Goal: Task Accomplishment & Management: Manage account settings

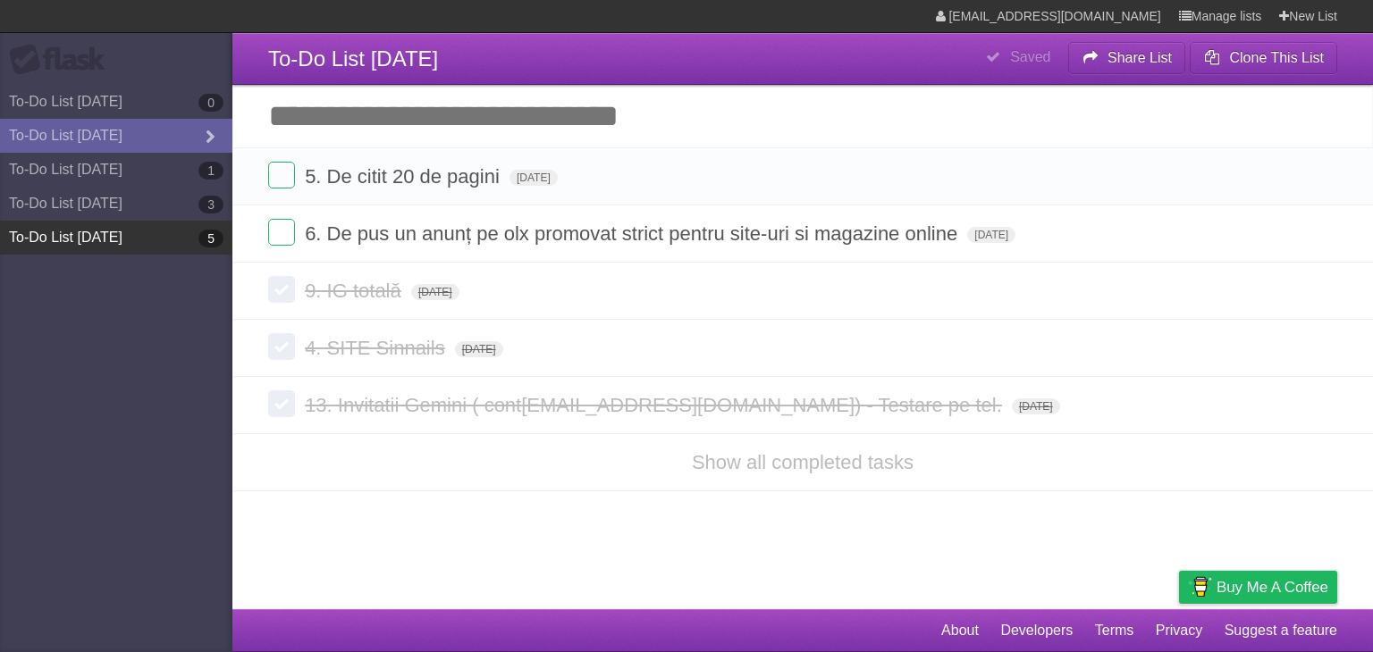
click at [136, 234] on link "To-Do List [DATE] 5" at bounding box center [116, 238] width 232 height 34
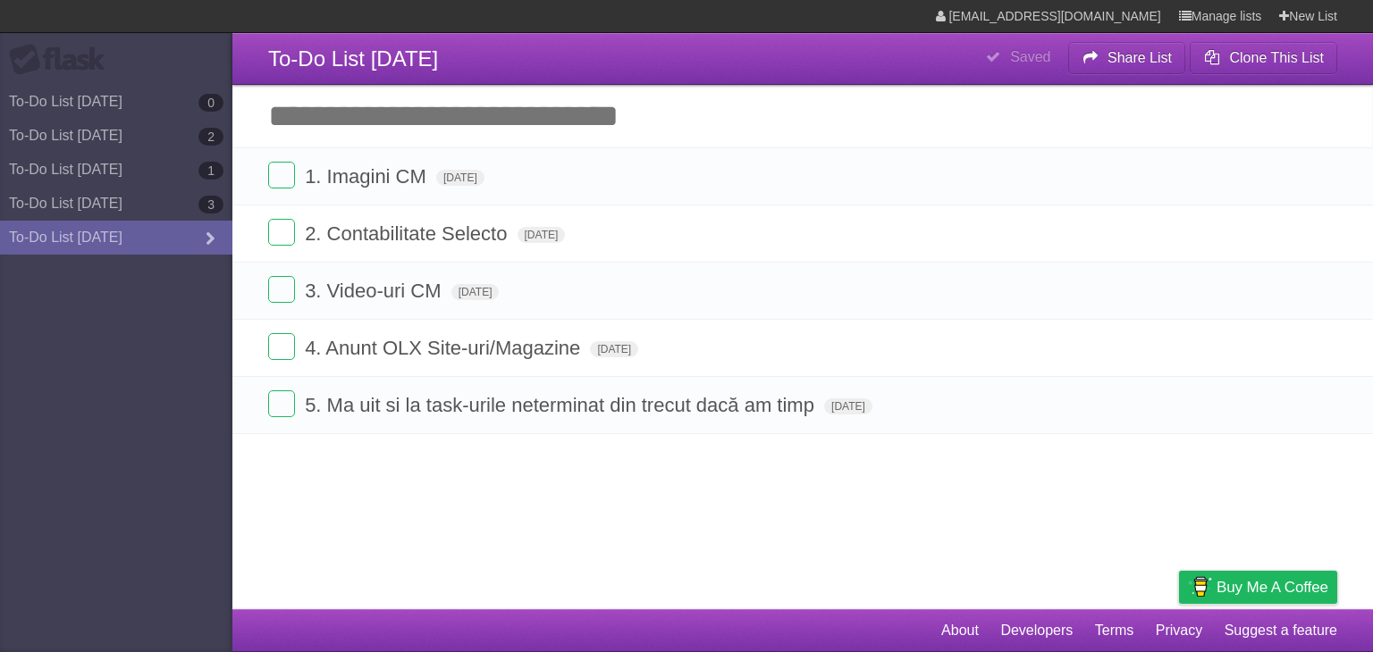
type span "[DATE]"
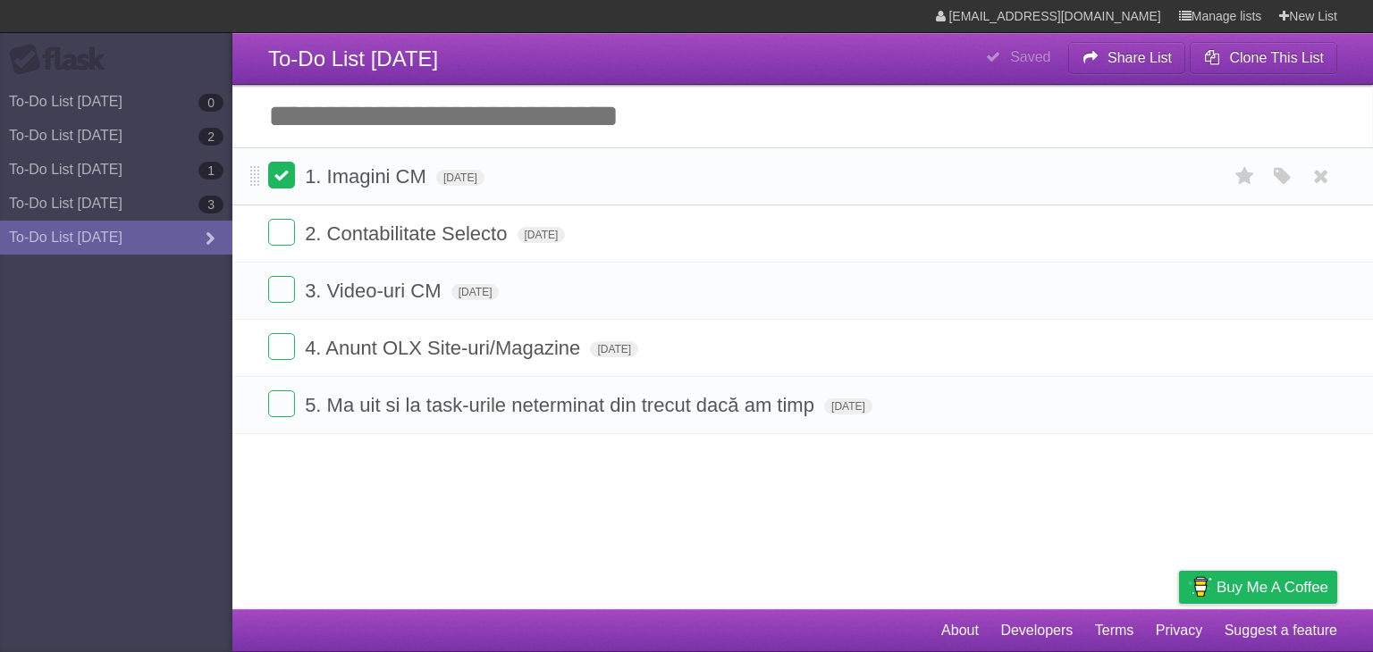
click at [275, 177] on label at bounding box center [281, 175] width 27 height 27
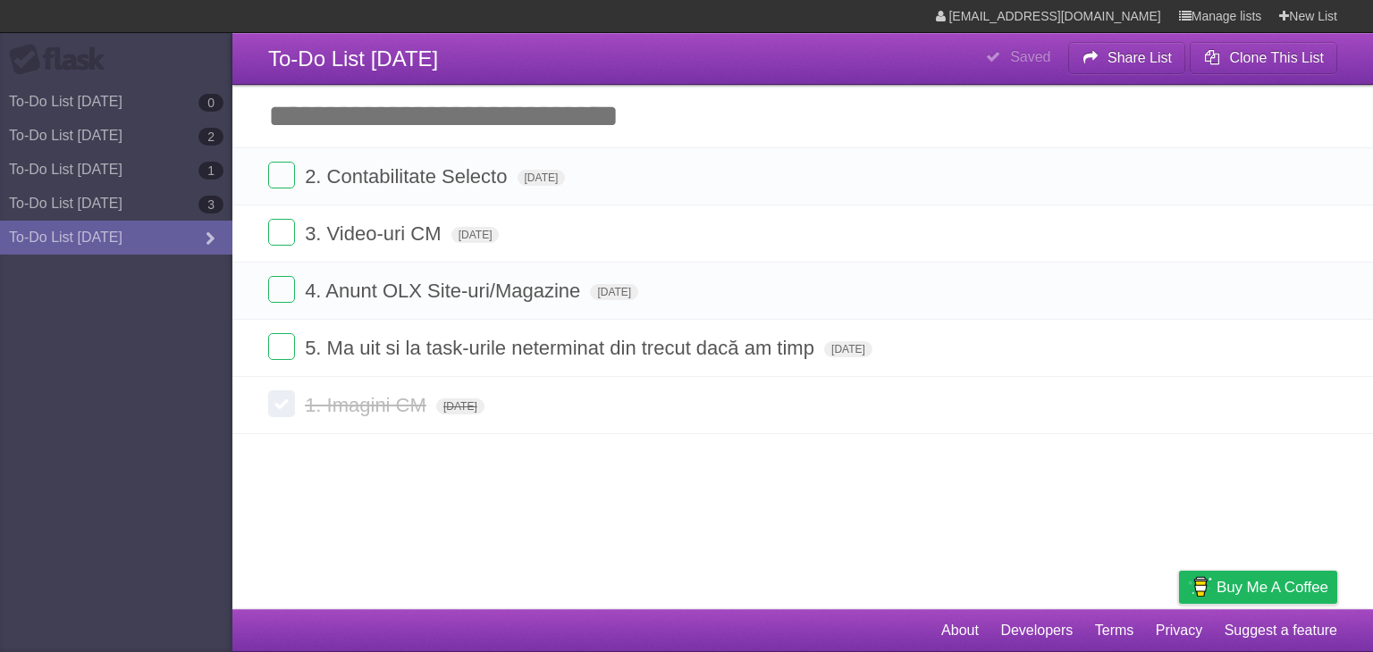
click at [403, 119] on input "Add another task" at bounding box center [802, 116] width 1140 height 63
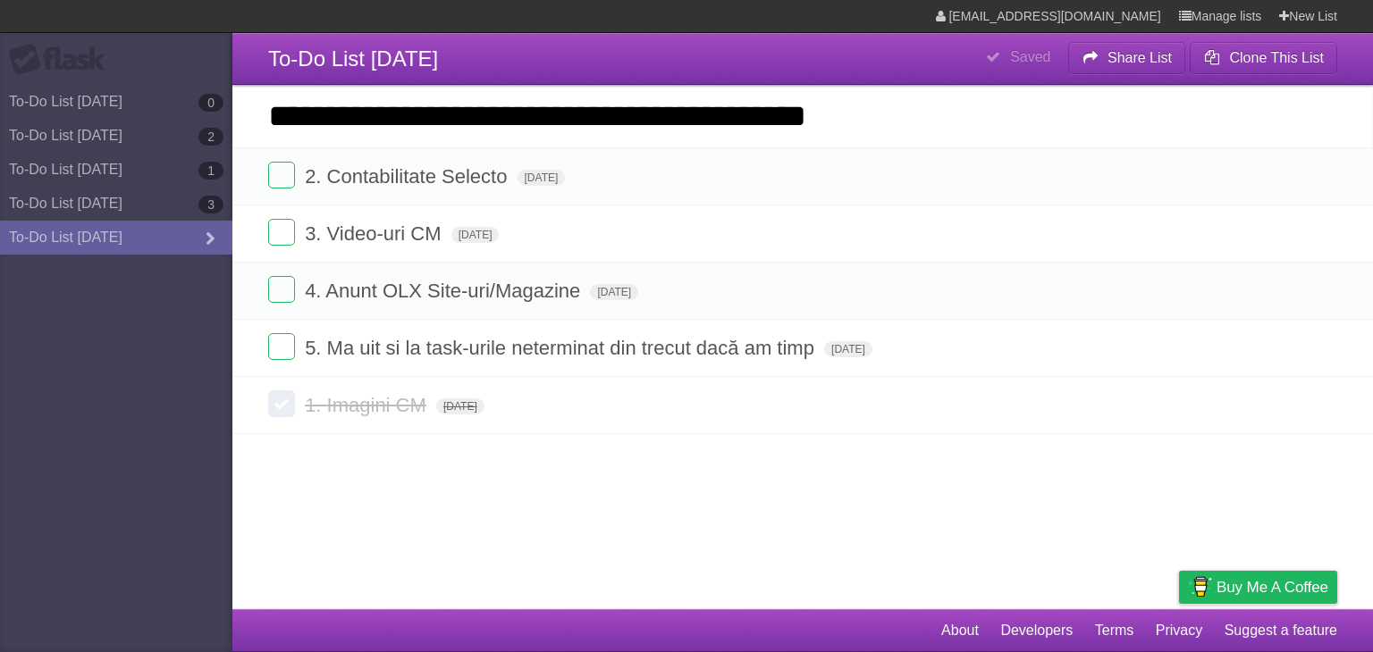
type input "**********"
click input "*********" at bounding box center [0, 0] width 0 height 0
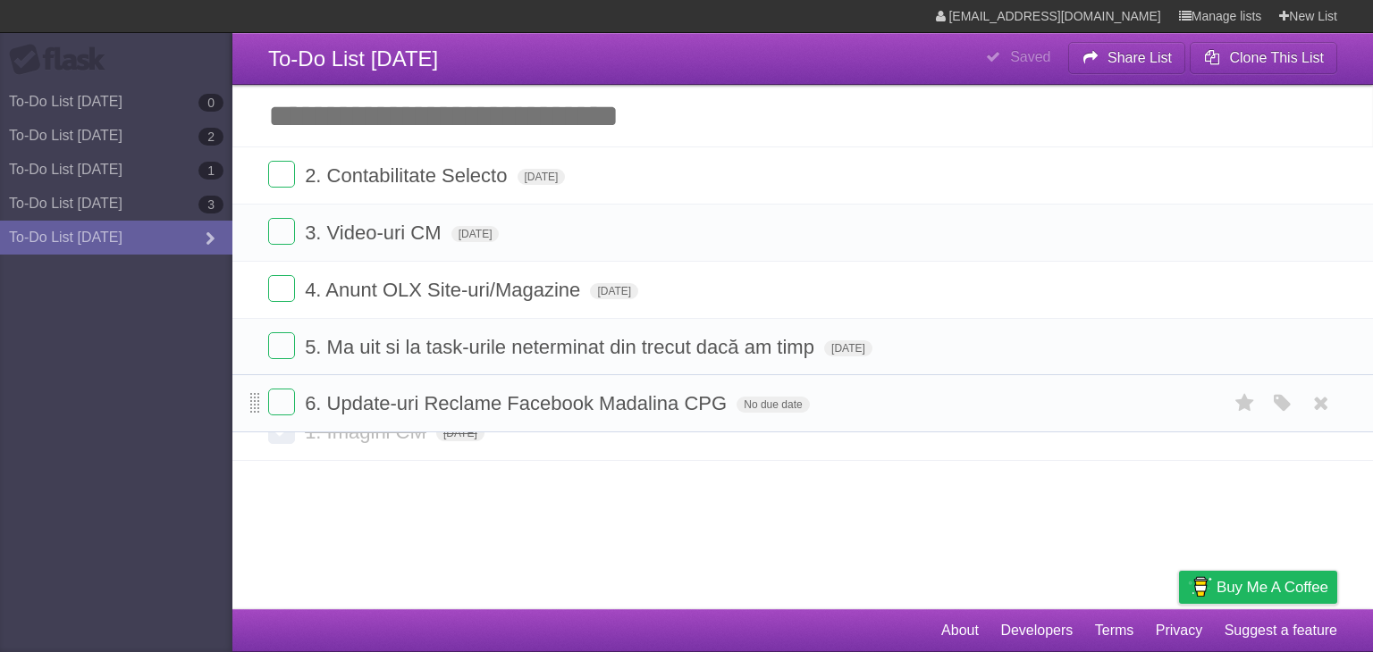
drag, startPoint x: 250, startPoint y: 181, endPoint x: 251, endPoint y: 391, distance: 210.0
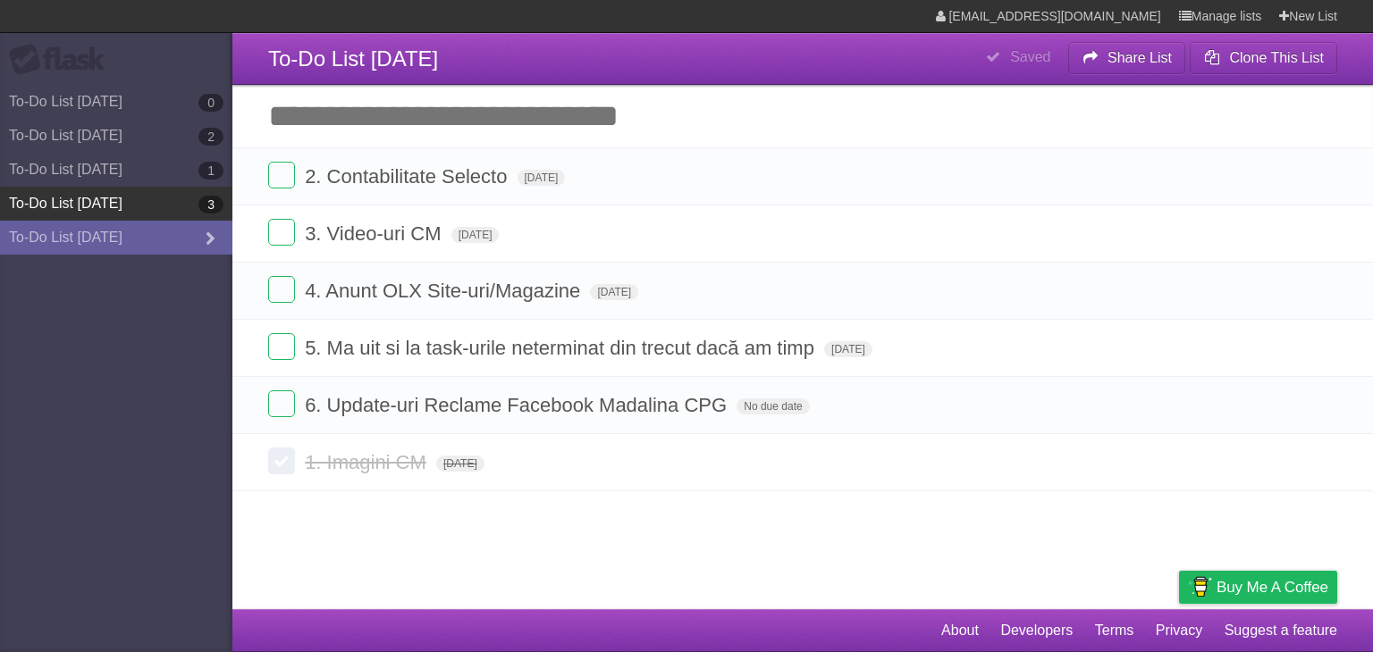
click at [99, 206] on link "To-Do List [DATE] 3" at bounding box center [116, 204] width 232 height 34
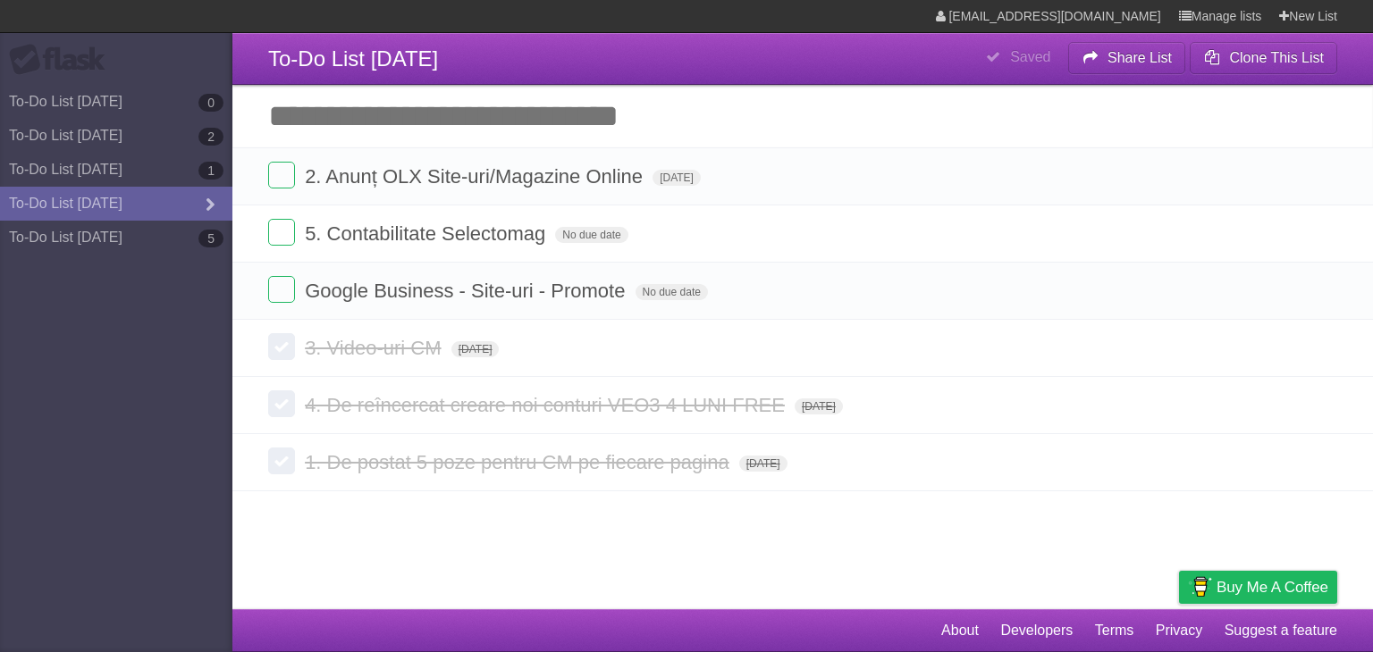
type span "[DATE]"
click at [109, 175] on link "To-Do List [DATE] 1" at bounding box center [116, 170] width 232 height 34
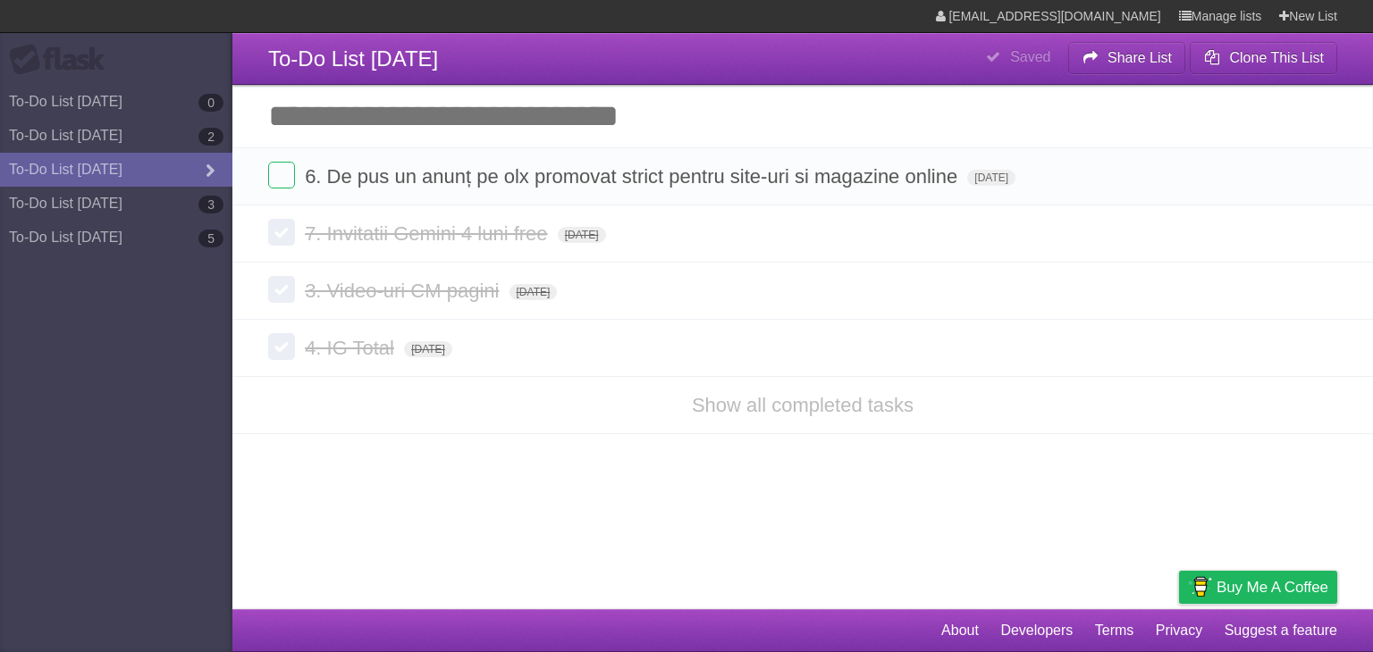
type span "[DATE]"
click at [102, 142] on link "To-Do List [DATE] 2" at bounding box center [116, 136] width 232 height 34
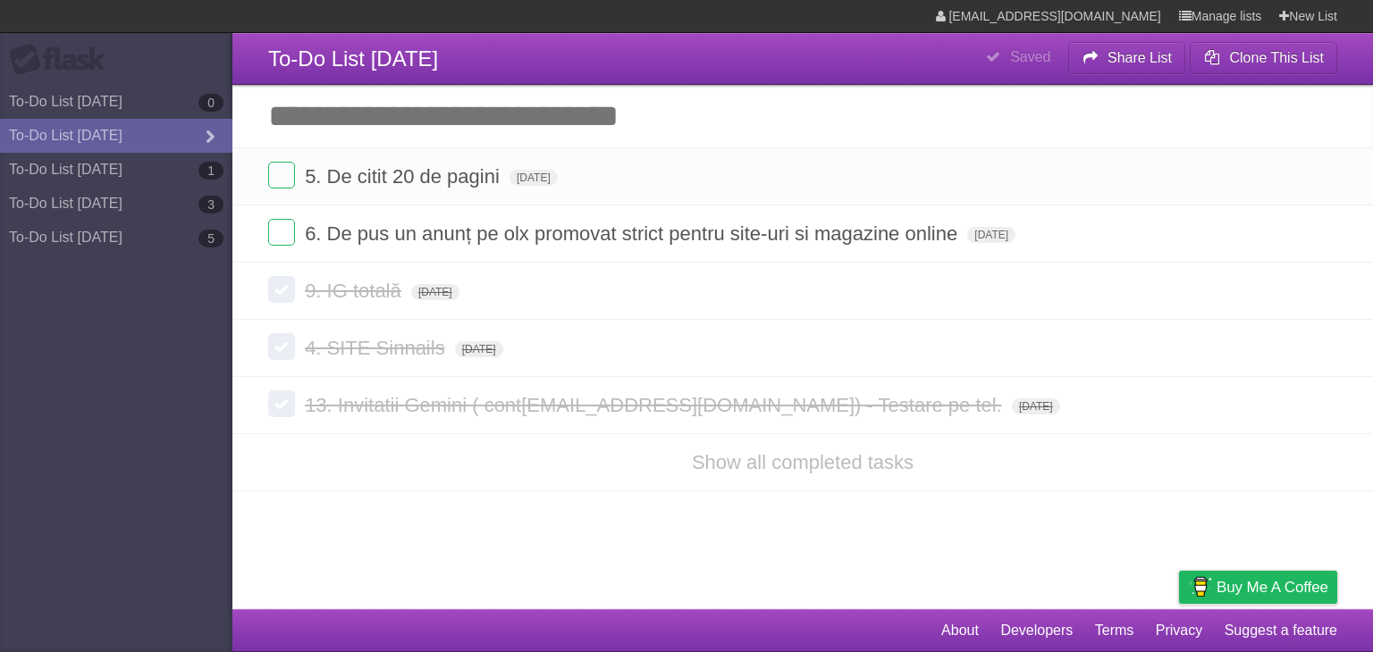
type span "[DATE]"
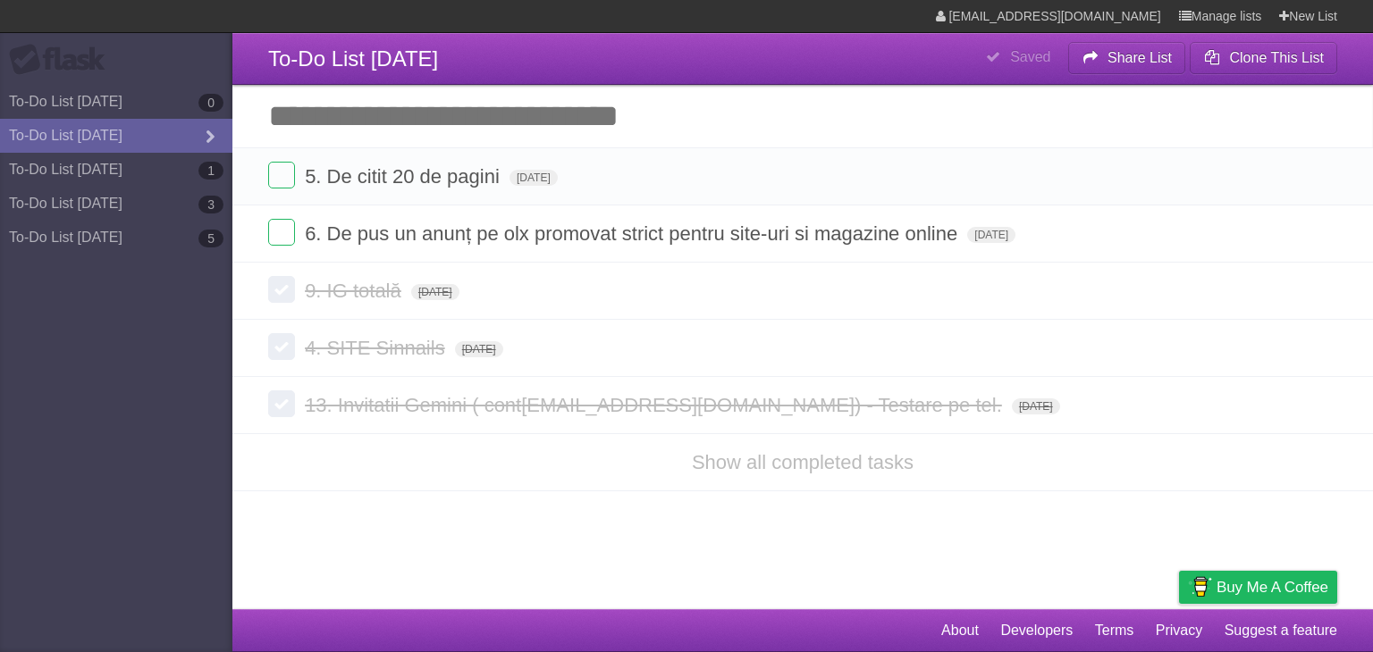
type span "[DATE]"
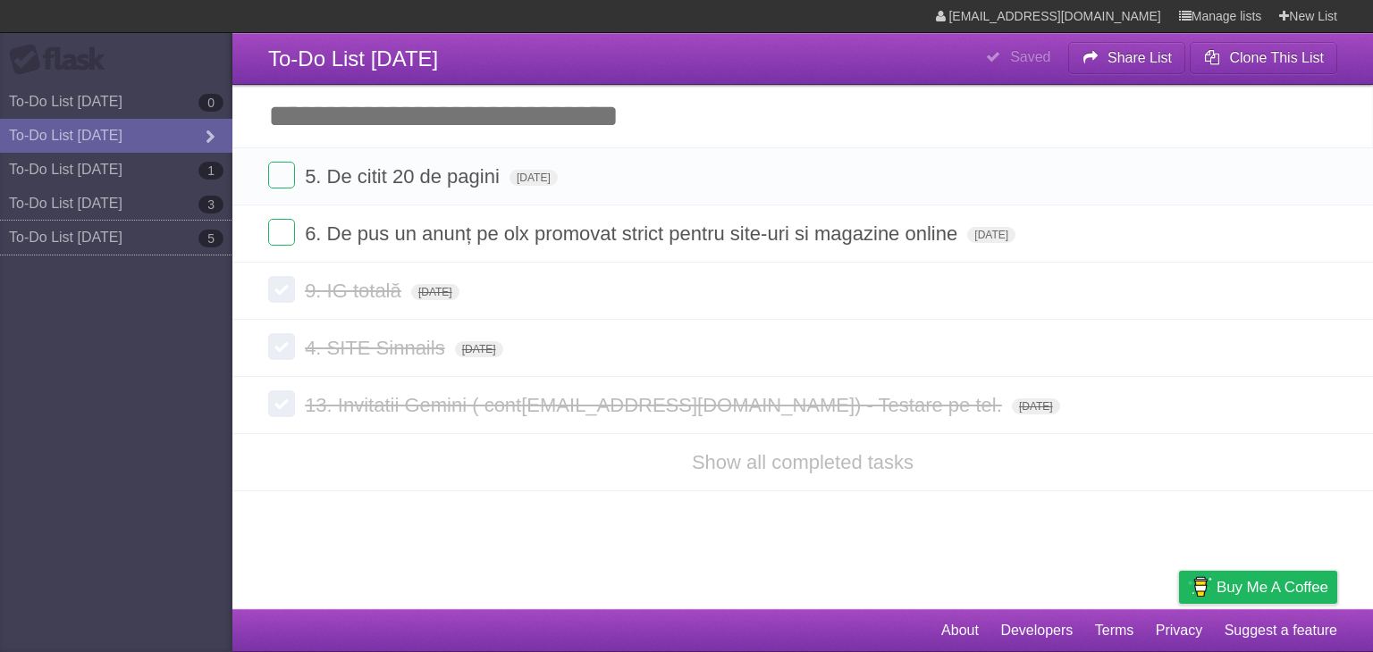
click at [114, 237] on link "To-Do List [DATE] 5" at bounding box center [116, 238] width 232 height 34
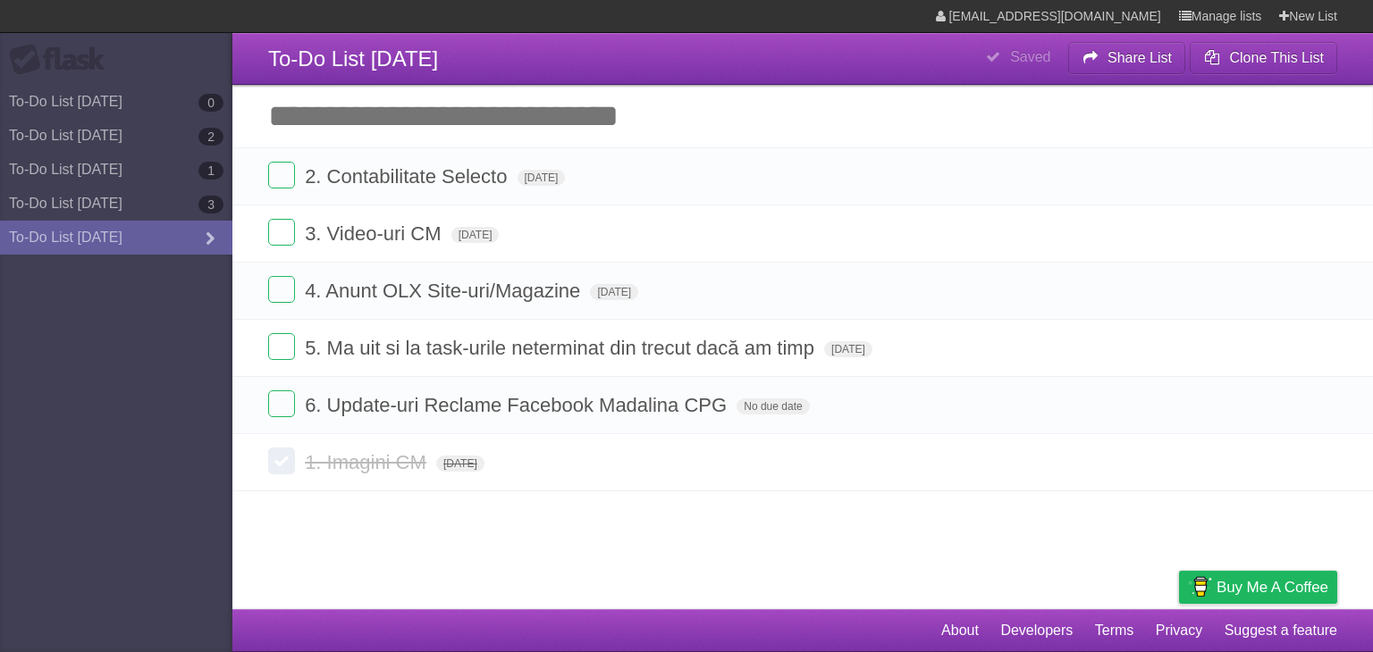
type span "[DATE]"
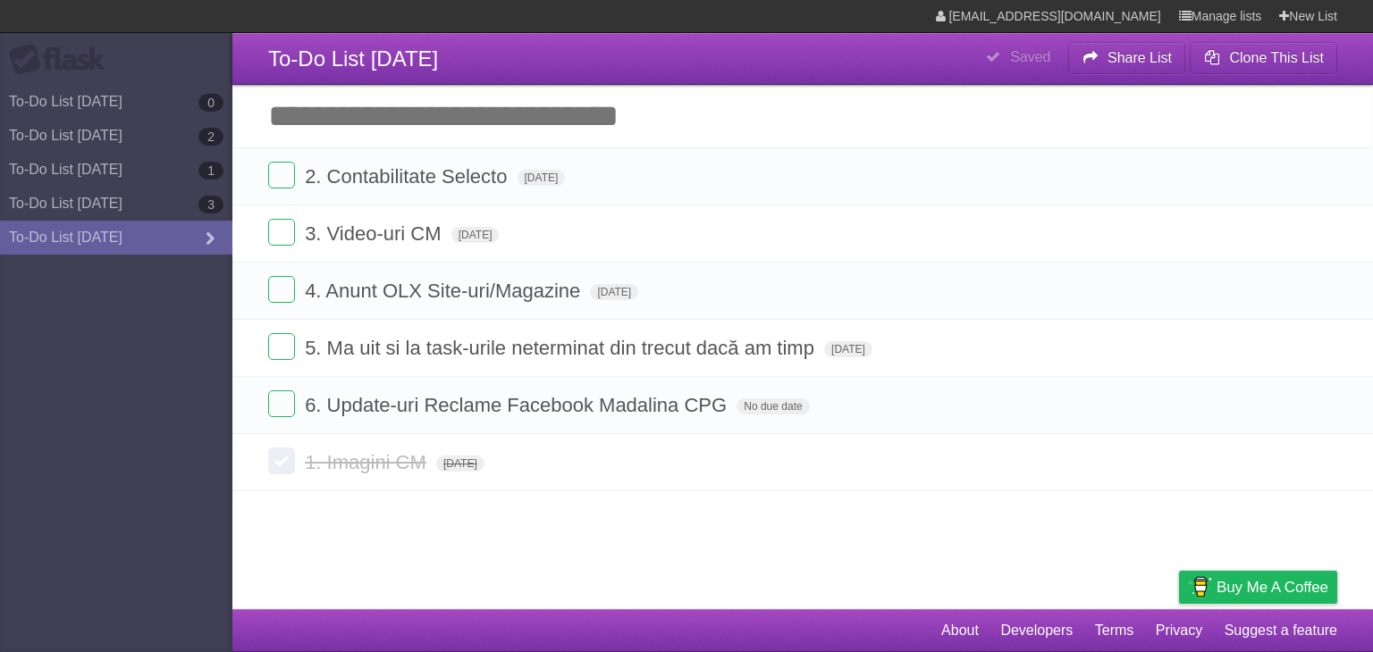
type span "[DATE]"
